Goal: Obtain resource: Download file/media

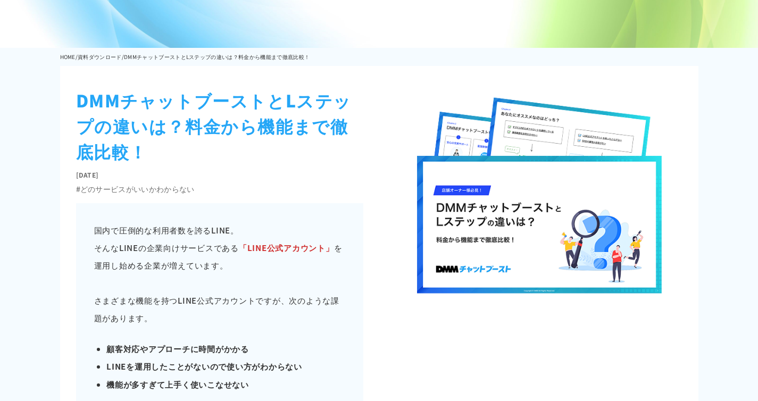
scroll to position [78, 0]
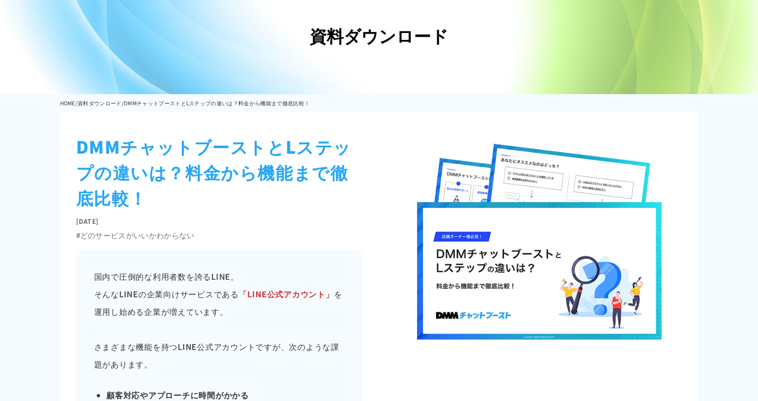
click at [504, 269] on img at bounding box center [538, 244] width 287 height 221
click at [238, 179] on h1 "DMMチャットブーストとLステップの違いは？料金から機能まで徹底比較！" at bounding box center [219, 172] width 287 height 77
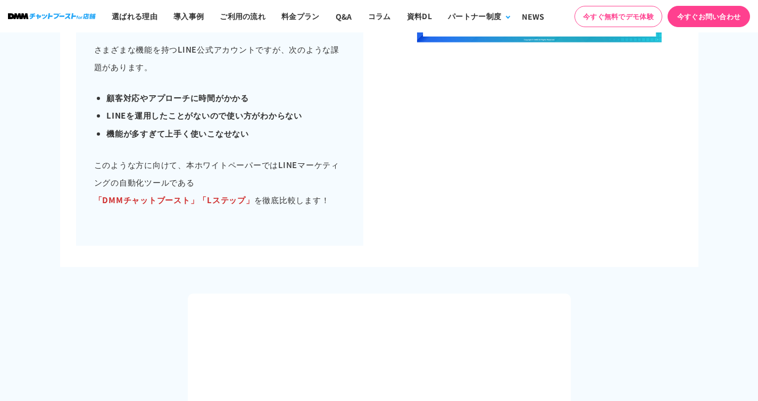
scroll to position [480, 0]
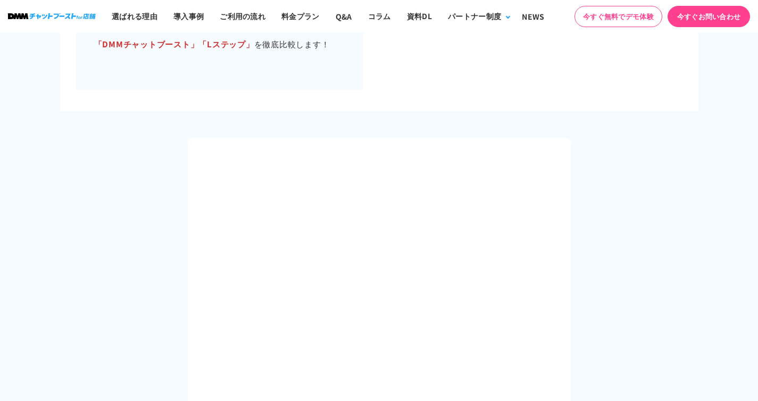
scroll to position [547, 0]
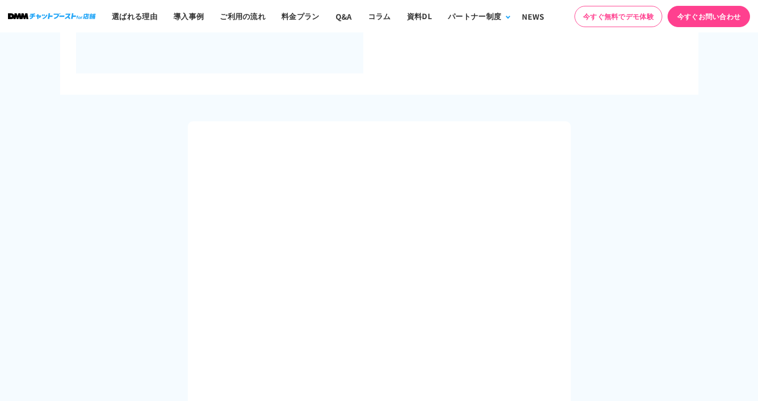
click at [169, 330] on section at bounding box center [379, 346] width 758 height 502
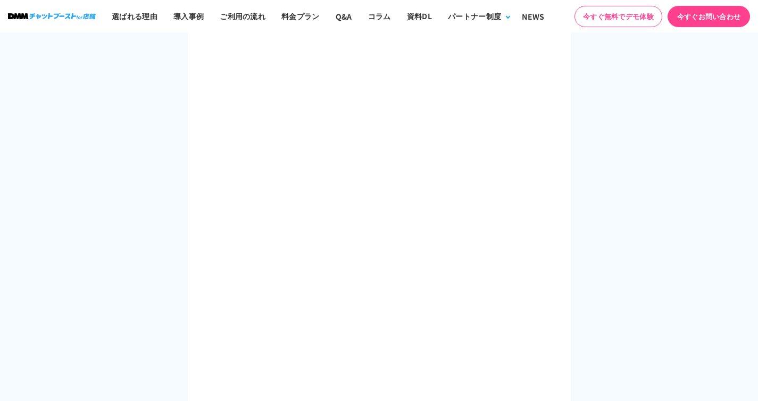
scroll to position [694, 0]
click at [186, 221] on section at bounding box center [379, 199] width 758 height 502
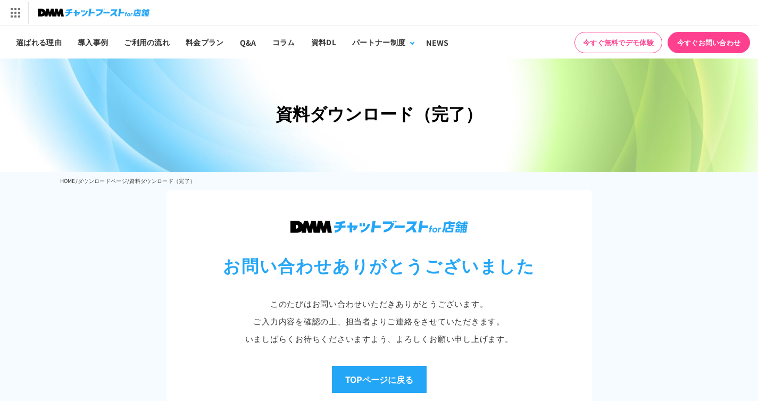
click at [182, 259] on div "お問い合わせありがとうございました このたびはお問い合わせいただき ありがとうございます。 ご入力内容を確認の上、 担当者よりご連絡をさせていただきます。 い…" at bounding box center [379, 314] width 426 height 248
click at [79, 256] on section "お問い合わせありがとうございました このたびはお問い合わせいただき ありがとうございます。 ご入力内容を確認の上、 担当者よりご連絡をさせていただきます。 い…" at bounding box center [379, 330] width 758 height 280
